Goal: Task Accomplishment & Management: Use online tool/utility

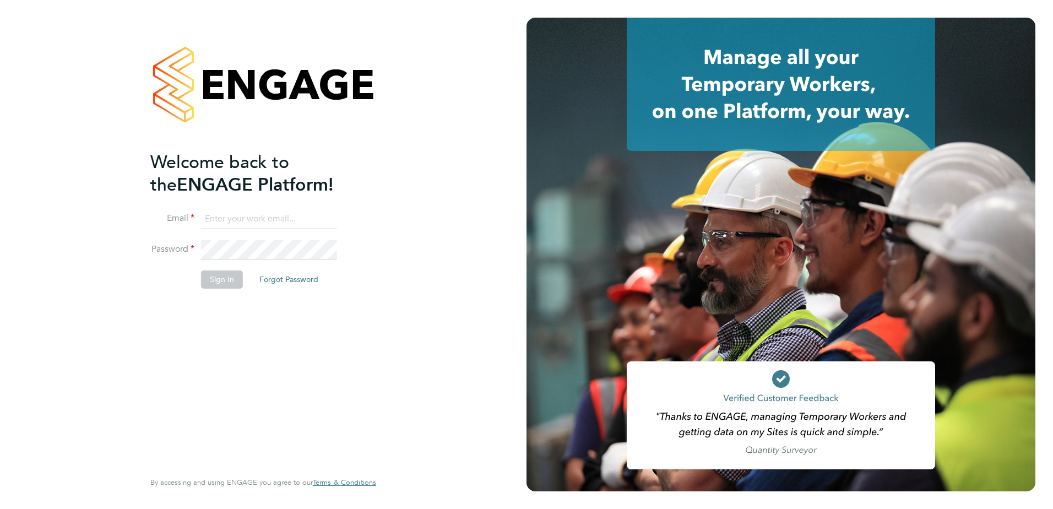
type input "paul.sen@vistry.co.uk"
click at [235, 286] on button "Sign In" at bounding box center [222, 279] width 42 height 18
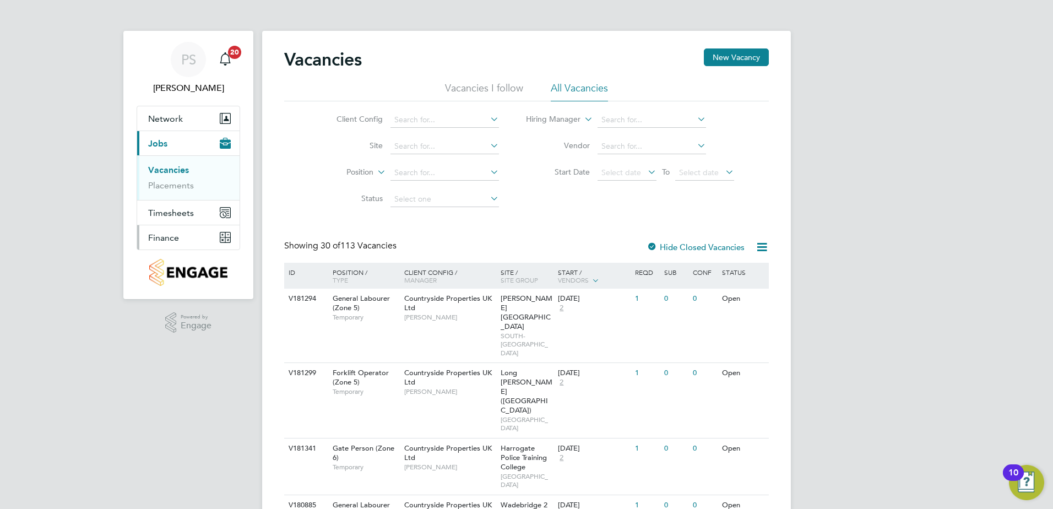
click at [172, 239] on span "Finance" at bounding box center [163, 237] width 31 height 10
click at [172, 221] on link "Invoices & Credit Notes" at bounding box center [182, 224] width 69 height 21
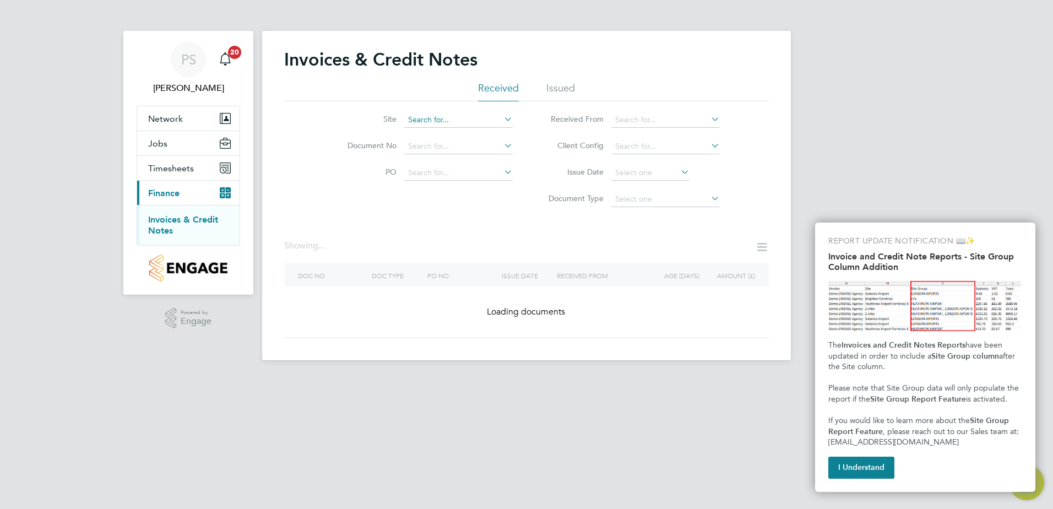
click at [426, 116] on input at bounding box center [458, 119] width 108 height 15
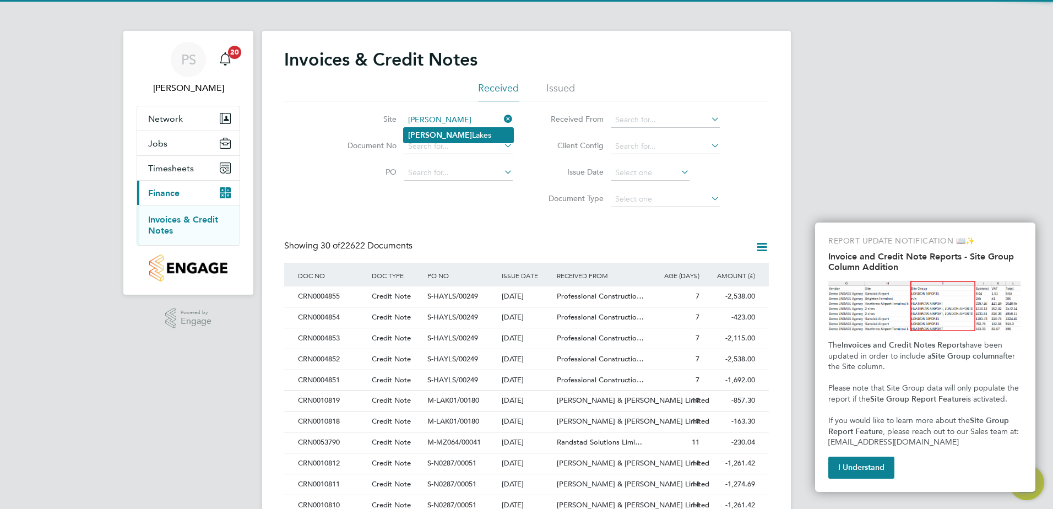
click at [446, 135] on li "[PERSON_NAME][GEOGRAPHIC_DATA]" at bounding box center [459, 135] width 110 height 15
type input "[PERSON_NAME][GEOGRAPHIC_DATA]"
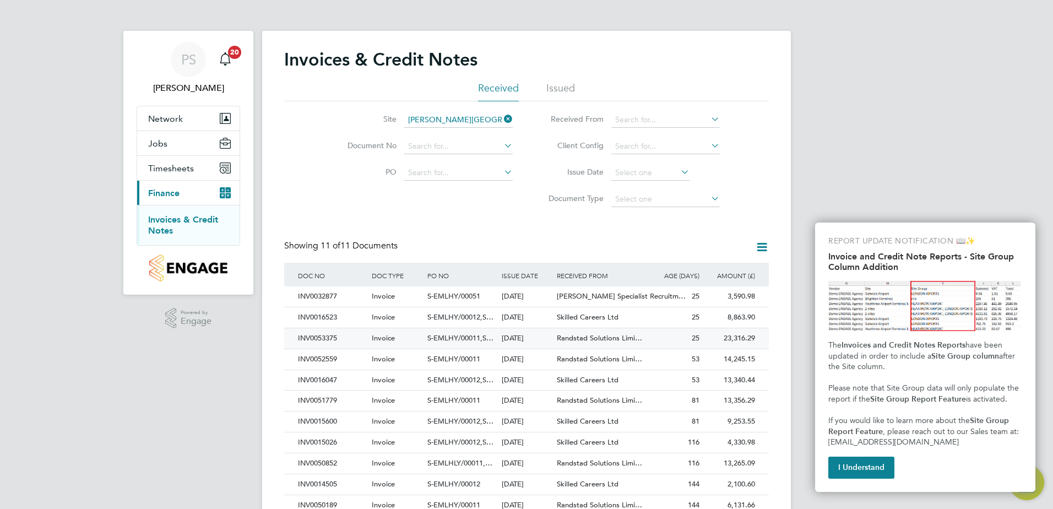
click at [552, 335] on div "[DATE]" at bounding box center [527, 338] width 56 height 20
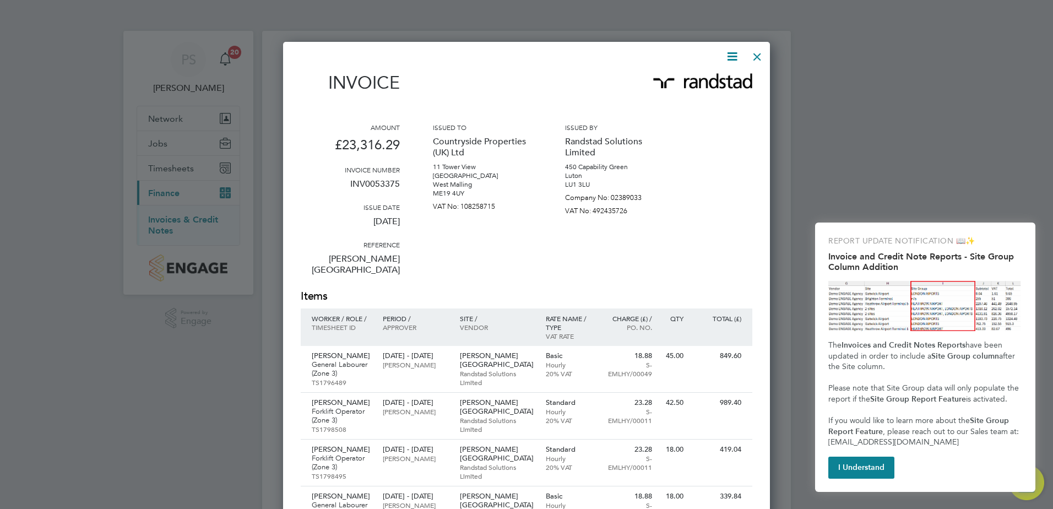
click at [734, 61] on icon at bounding box center [732, 57] width 14 height 14
click at [694, 78] on li "Download Invoice" at bounding box center [699, 82] width 76 height 15
